Goal: Check status

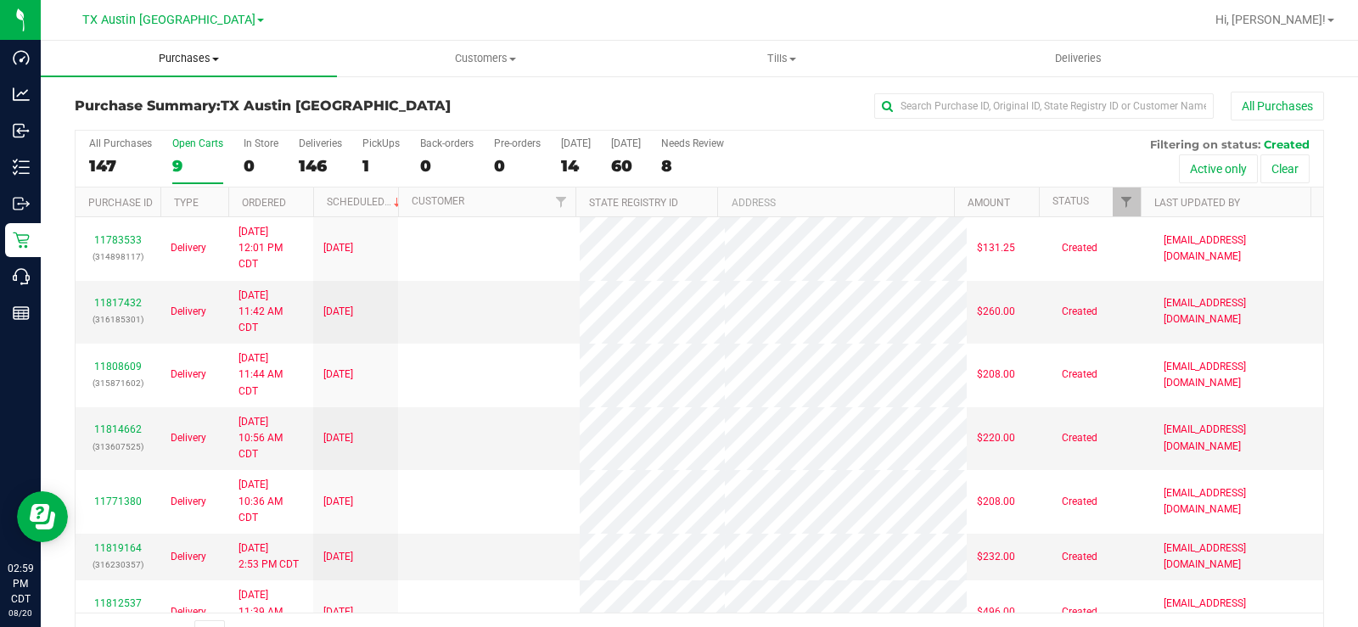
scroll to position [43, 0]
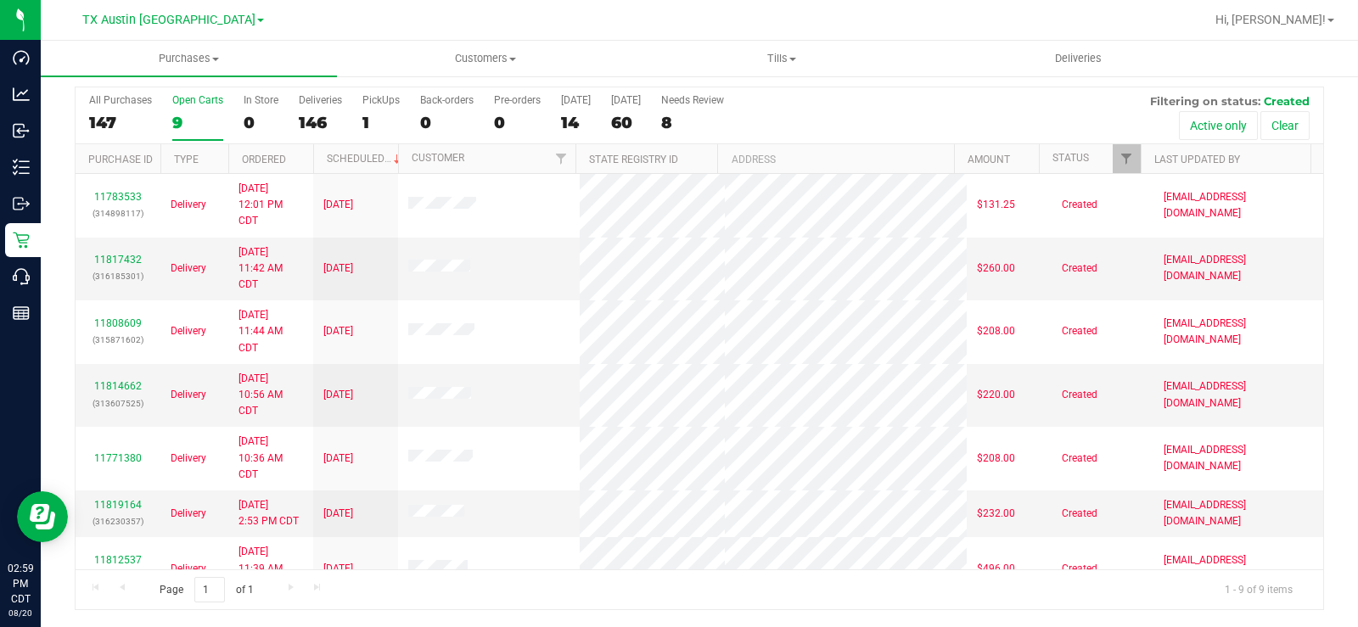
click at [185, 117] on div "9" at bounding box center [197, 123] width 51 height 20
click at [0, 0] on input "Open Carts 9" at bounding box center [0, 0] width 0 height 0
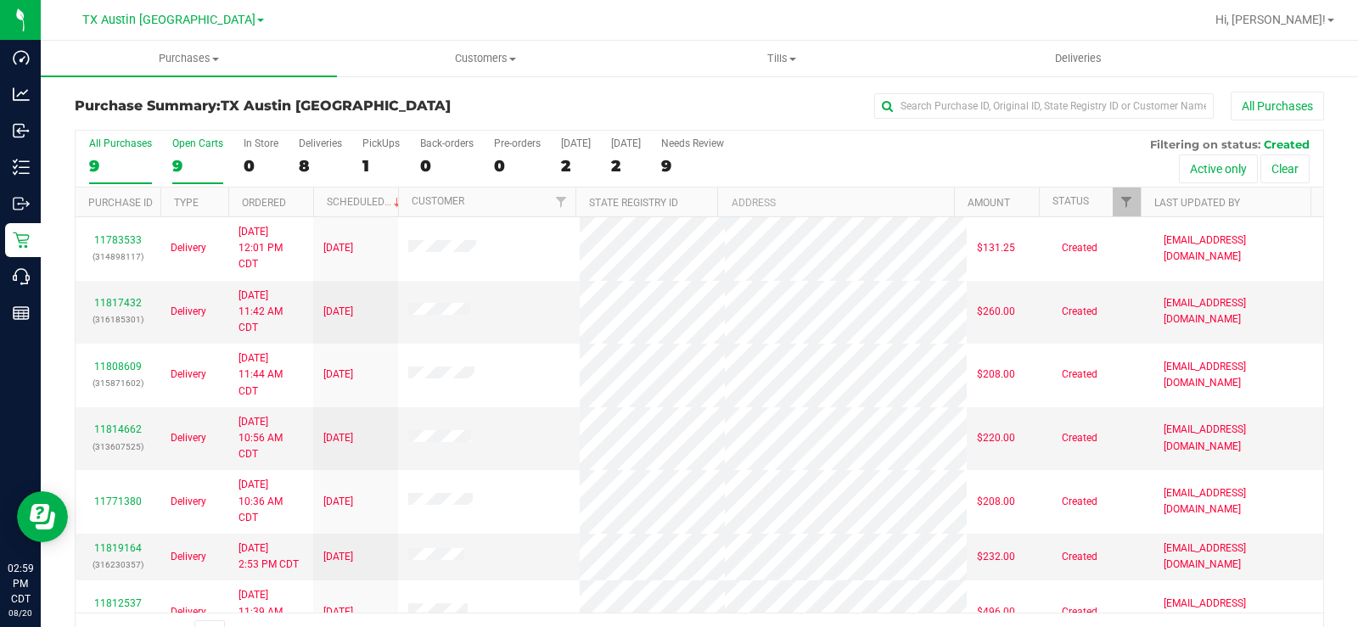
click at [182, 168] on div "9" at bounding box center [197, 166] width 51 height 20
click at [0, 0] on input "Open Carts 9" at bounding box center [0, 0] width 0 height 0
click at [173, 156] on div "9" at bounding box center [197, 166] width 51 height 20
click at [0, 0] on input "Open Carts 9" at bounding box center [0, 0] width 0 height 0
